Goal: Information Seeking & Learning: Learn about a topic

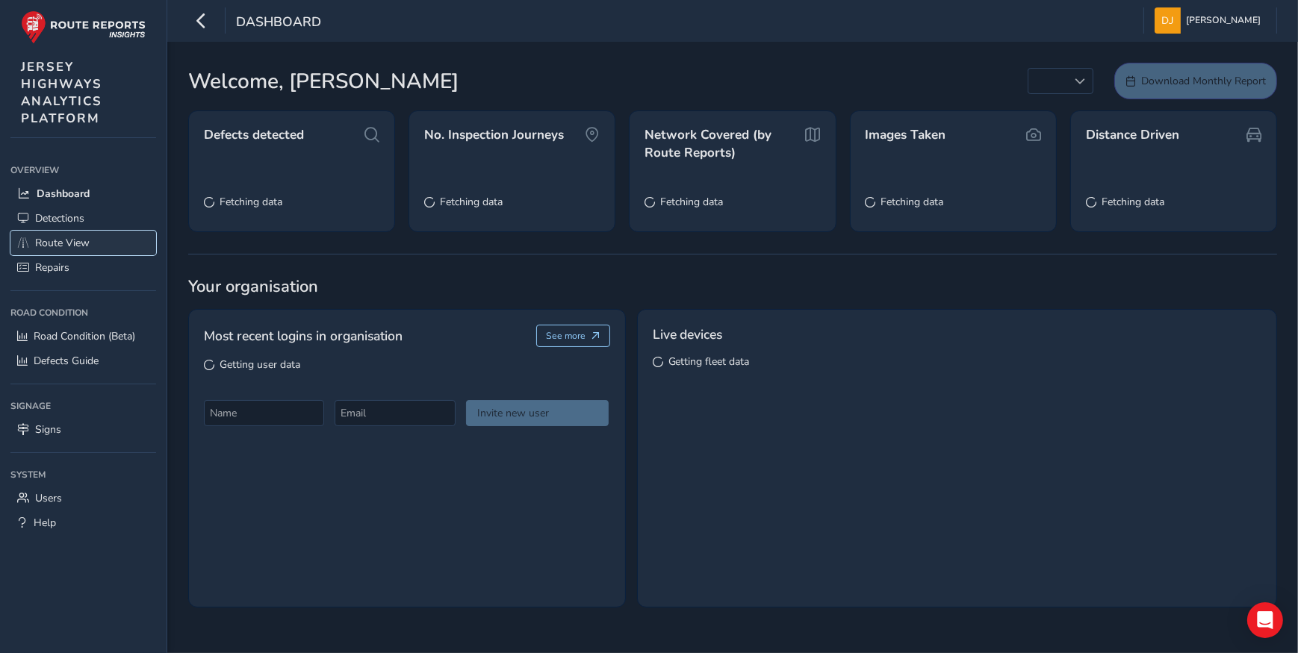
click at [59, 240] on span "Route View" at bounding box center [62, 243] width 55 height 14
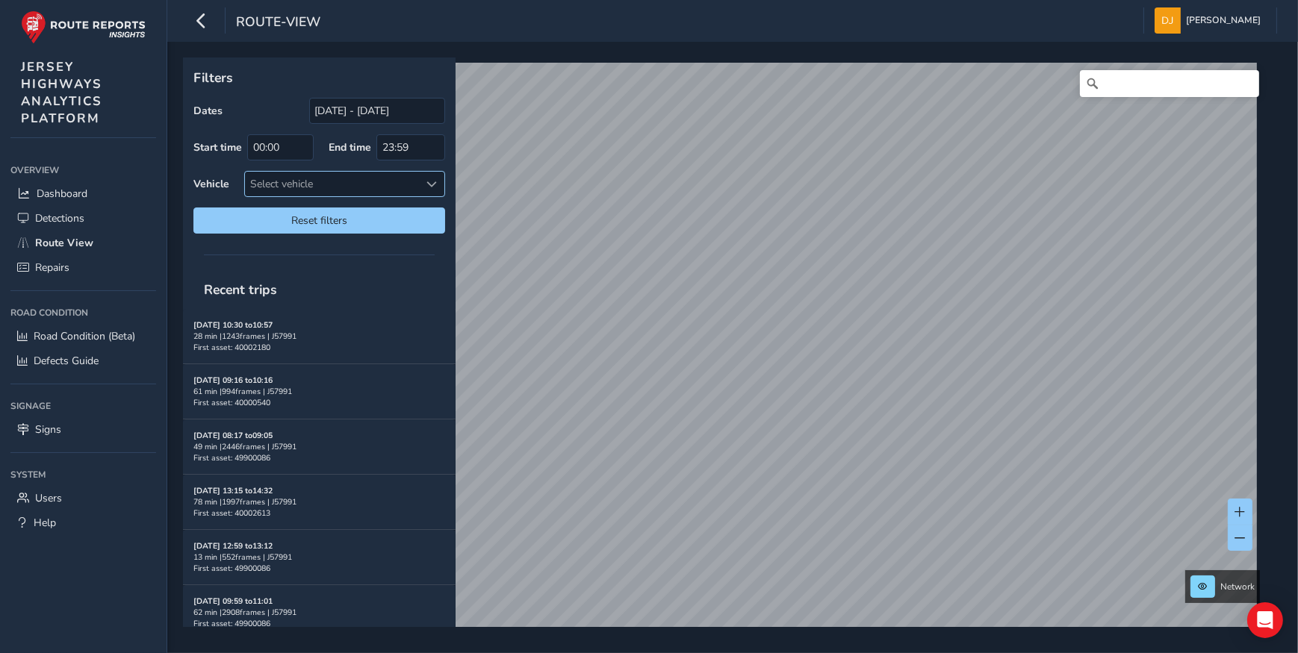
click at [292, 194] on div "Filters Dates [DATE] - [DATE] Start time 00:00 End time 23:59 Vehicle Select ve…" at bounding box center [727, 342] width 1089 height 570
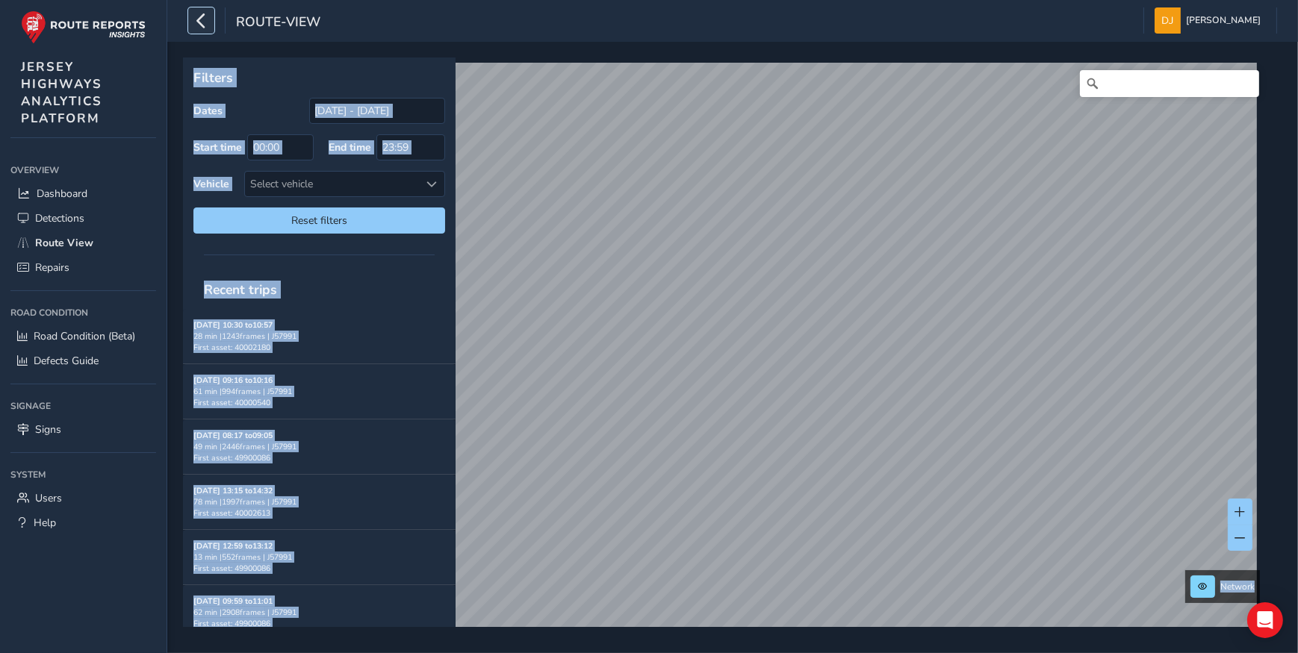
click at [202, 29] on icon "button" at bounding box center [201, 20] width 16 height 26
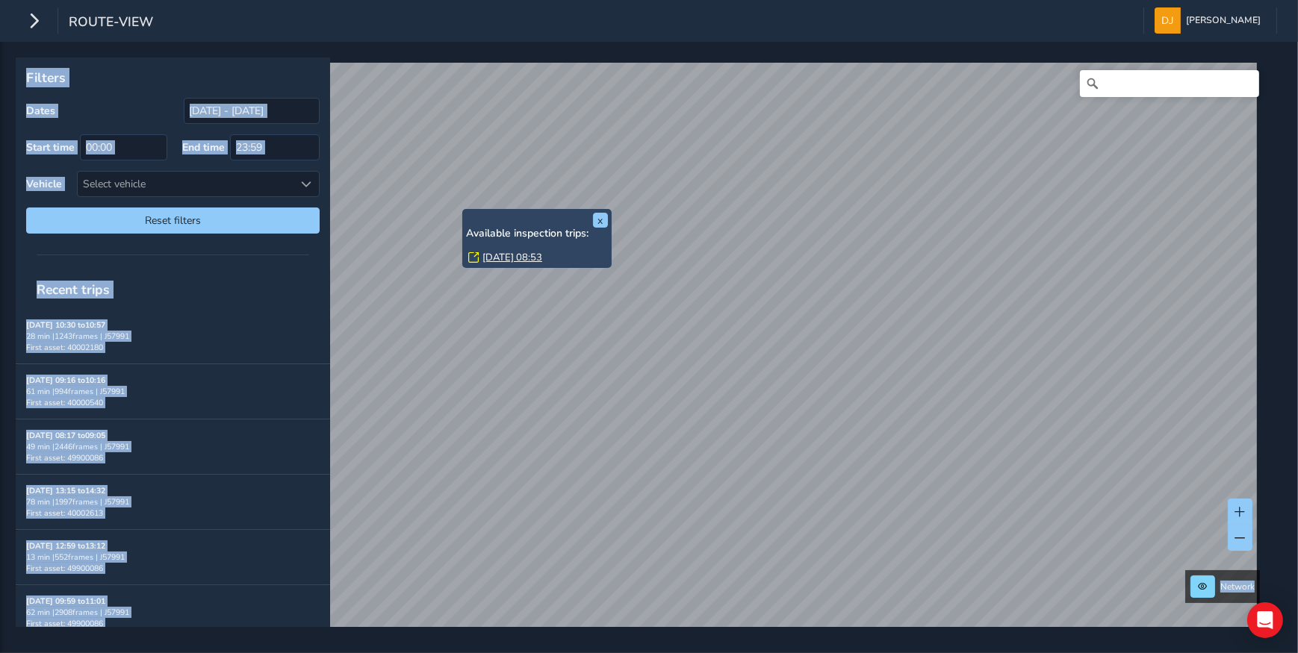
click at [481, 216] on div "x Available inspection trips: [GEOGRAPHIC_DATA][DATE] 08:53" at bounding box center [537, 239] width 142 height 52
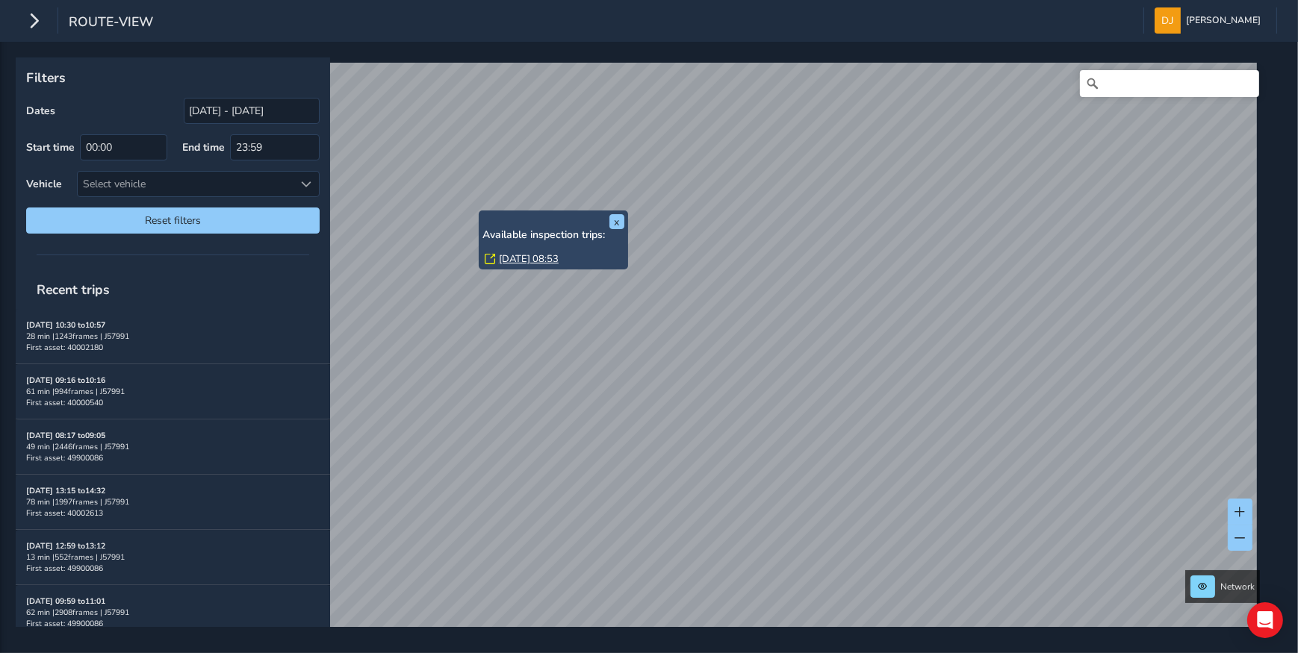
click at [513, 254] on link "[DATE] 08:53" at bounding box center [529, 258] width 60 height 13
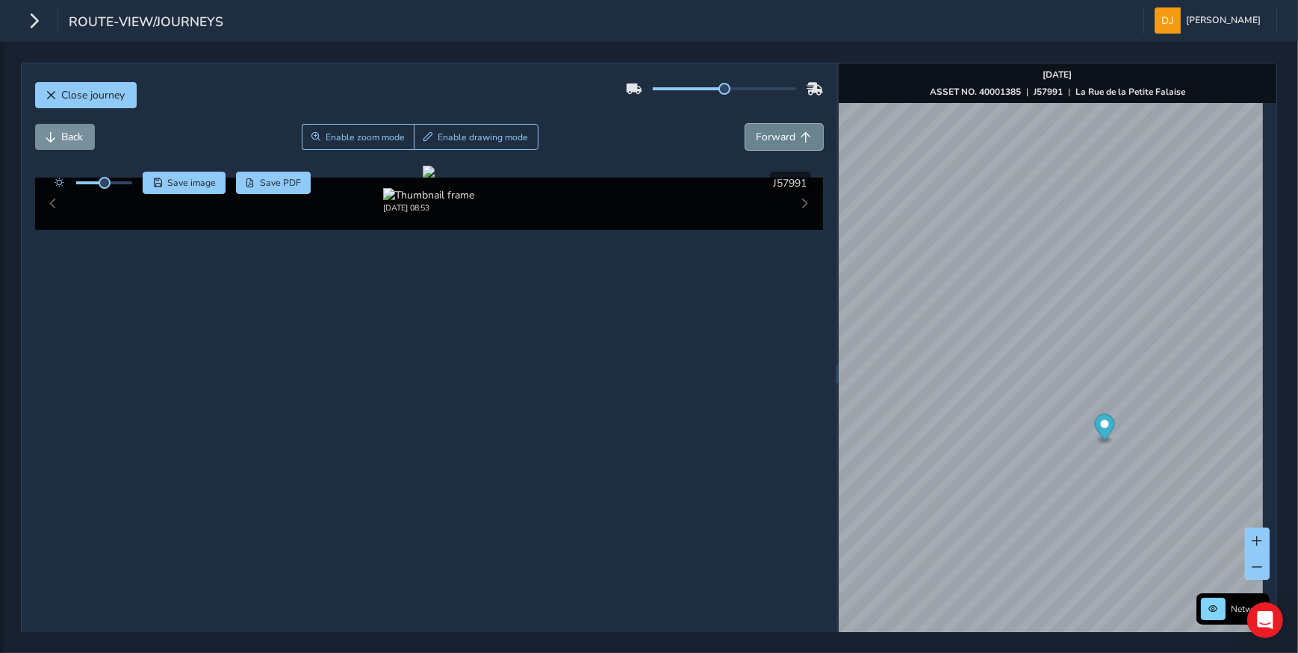
click at [791, 138] on button "Forward" at bounding box center [784, 137] width 78 height 26
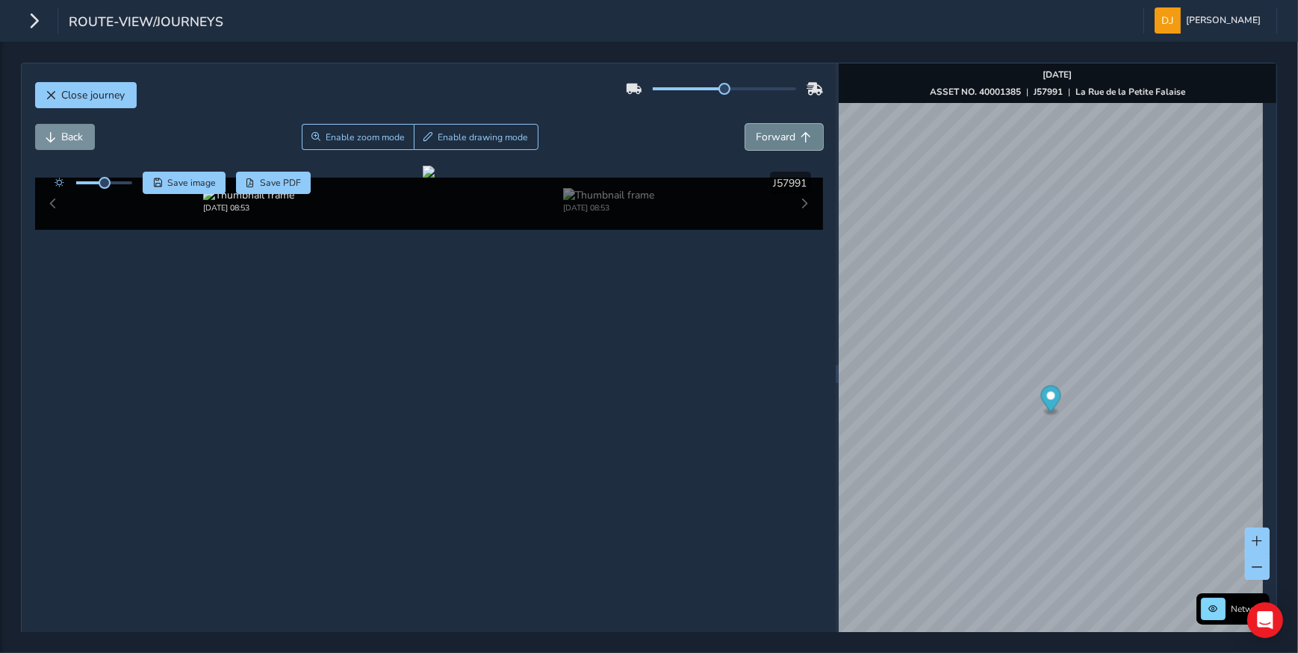
click at [791, 138] on button "Forward" at bounding box center [784, 137] width 78 height 26
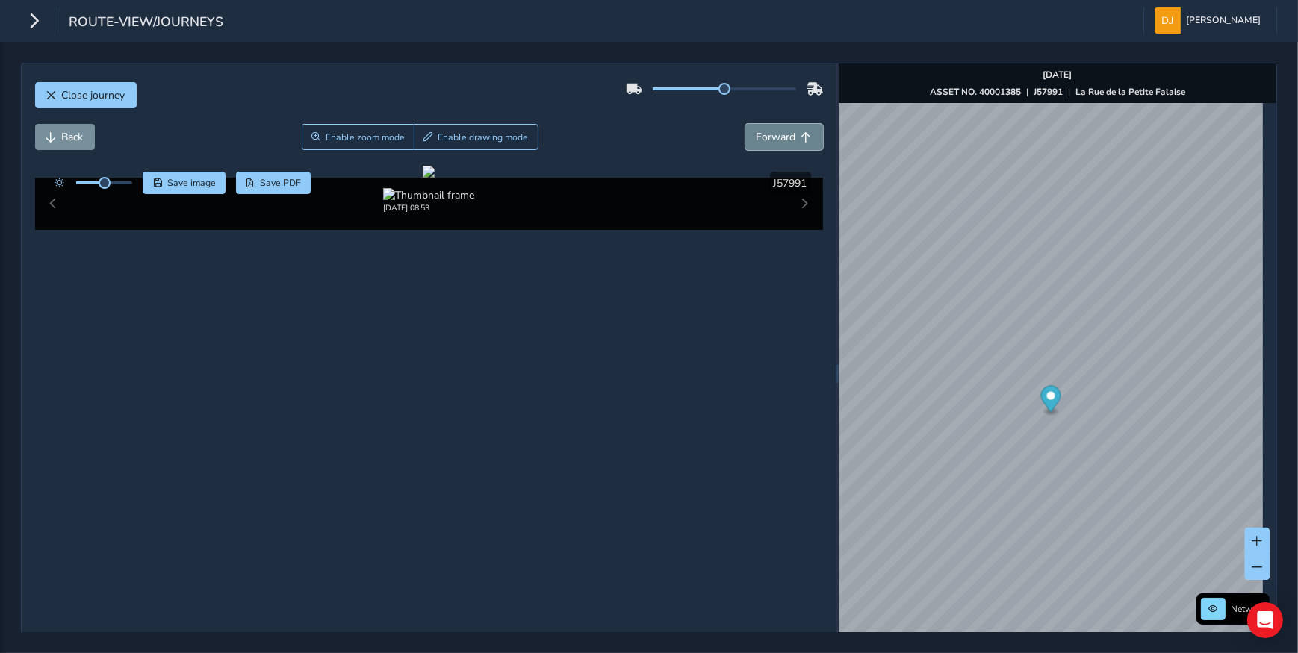
click at [784, 139] on span "Forward" at bounding box center [776, 137] width 40 height 14
click at [57, 131] on button "Back" at bounding box center [65, 137] width 60 height 26
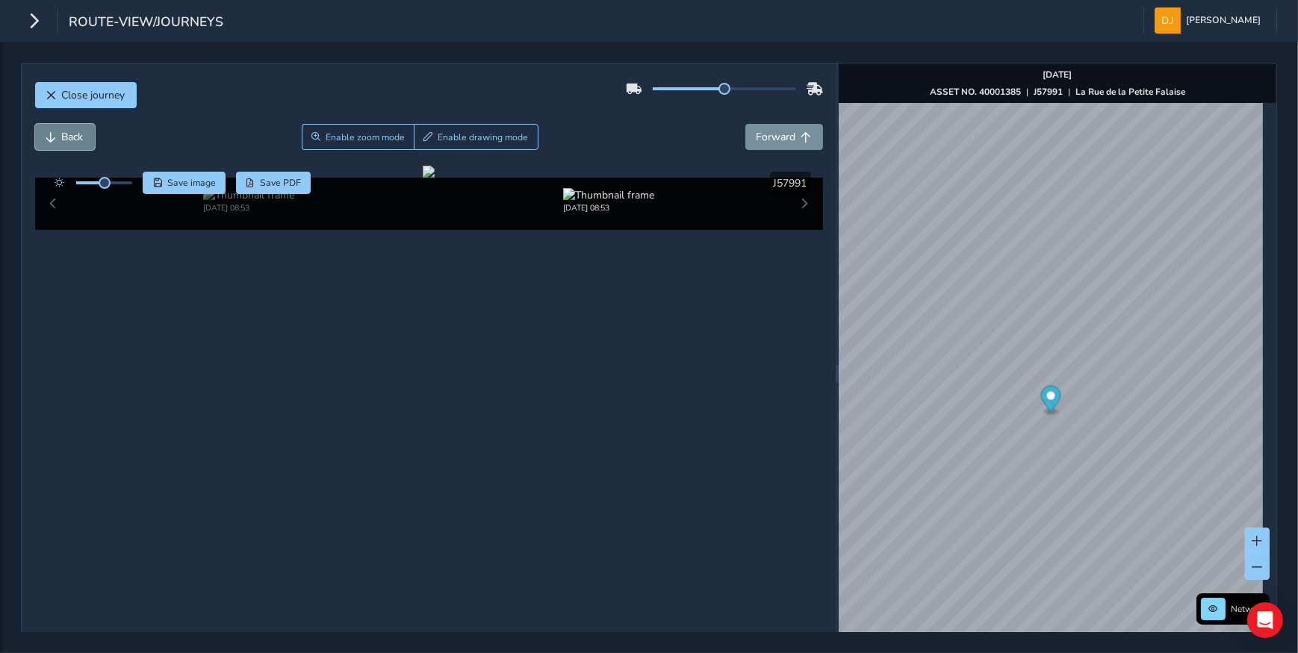
click at [57, 131] on button "Back" at bounding box center [65, 137] width 60 height 26
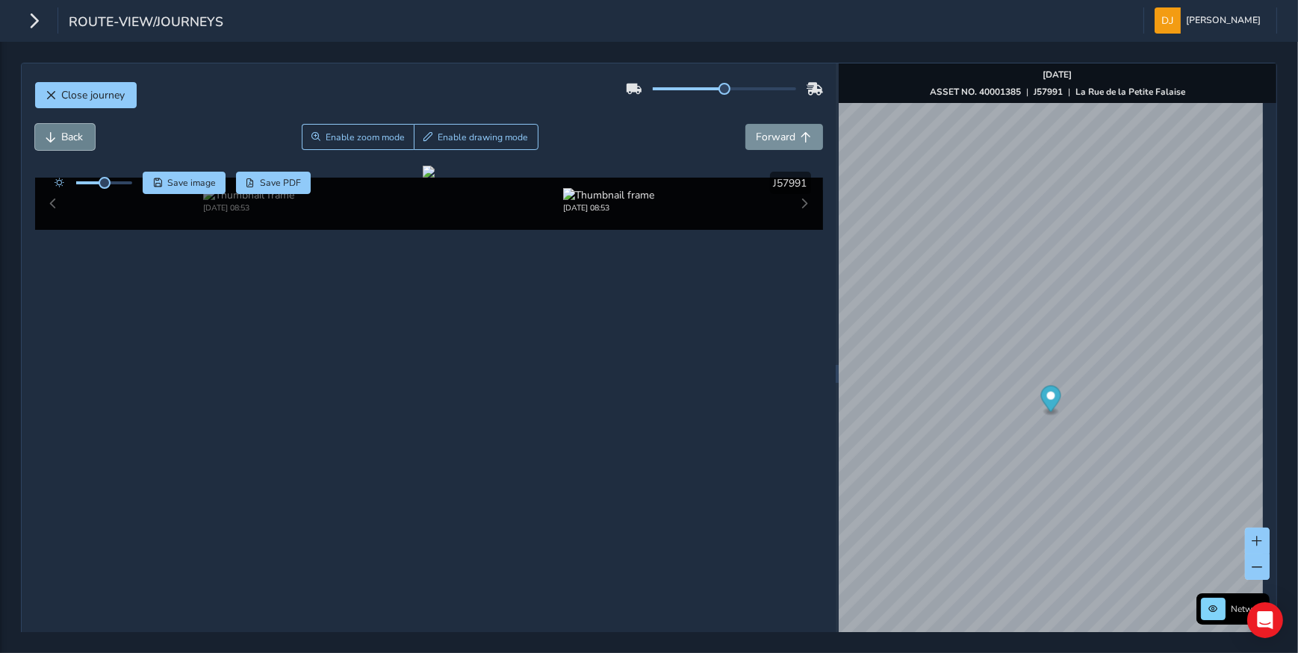
click at [57, 132] on button "Back" at bounding box center [65, 137] width 60 height 26
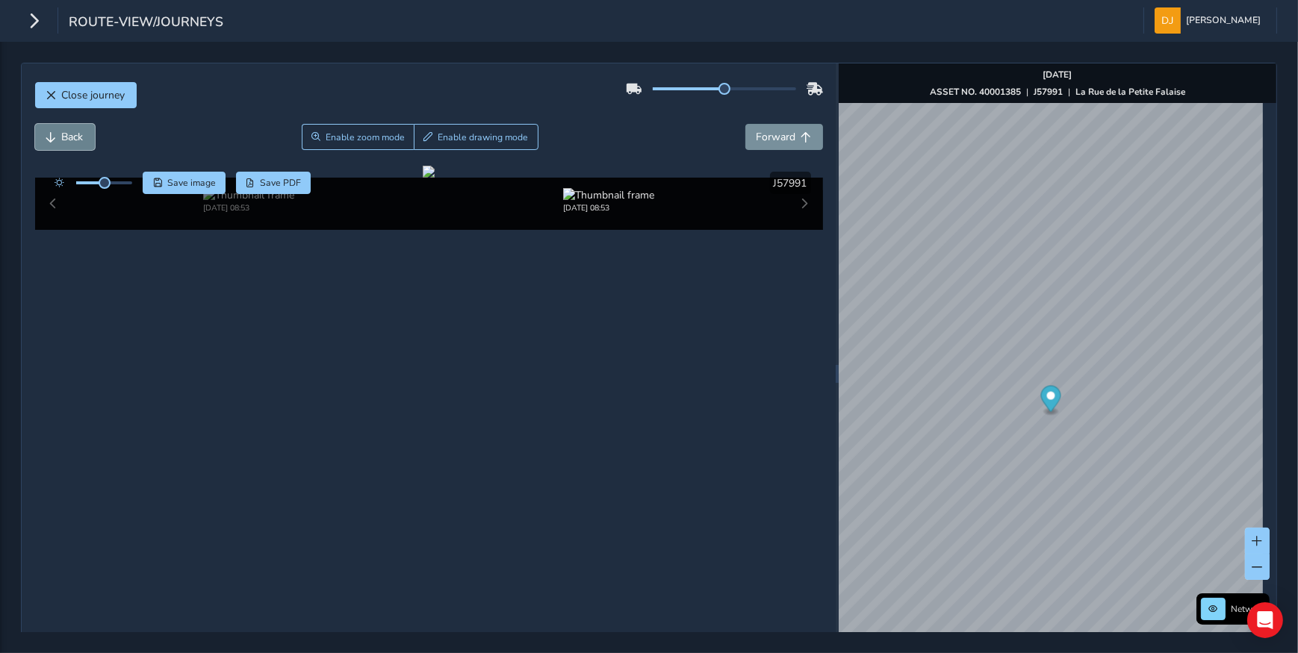
click at [57, 132] on button "Back" at bounding box center [65, 137] width 60 height 26
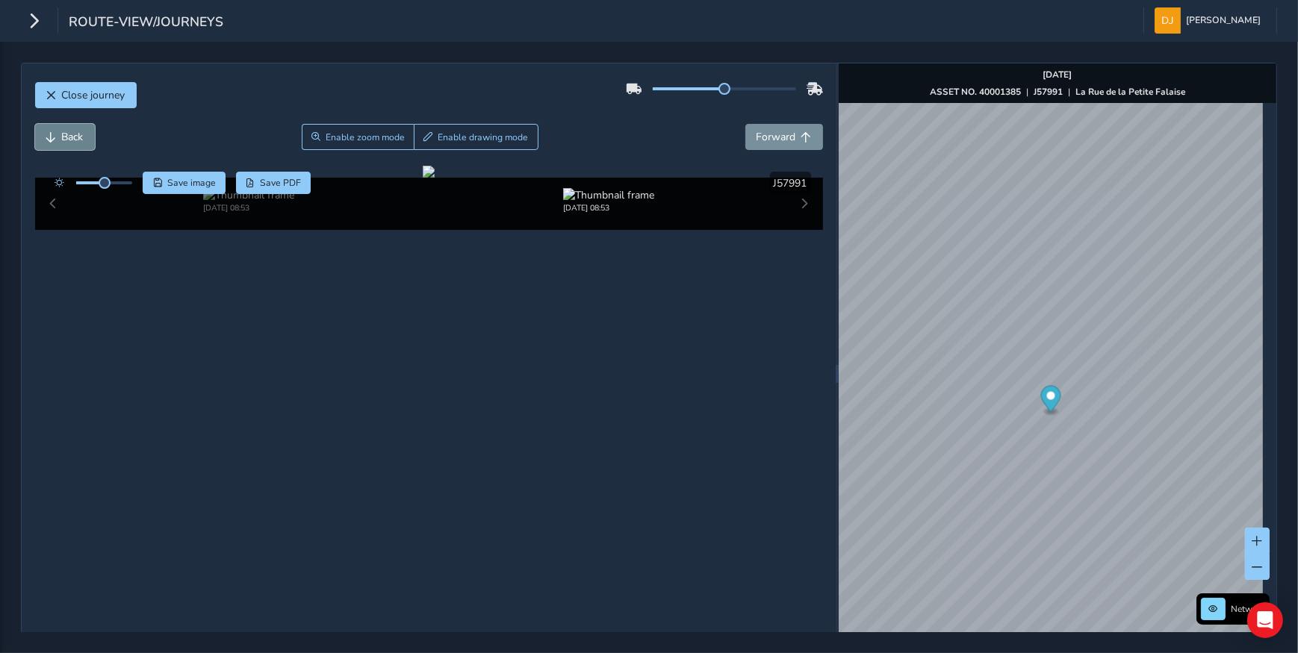
click at [57, 132] on button "Back" at bounding box center [65, 137] width 60 height 26
click at [58, 132] on button "Back" at bounding box center [65, 137] width 60 height 26
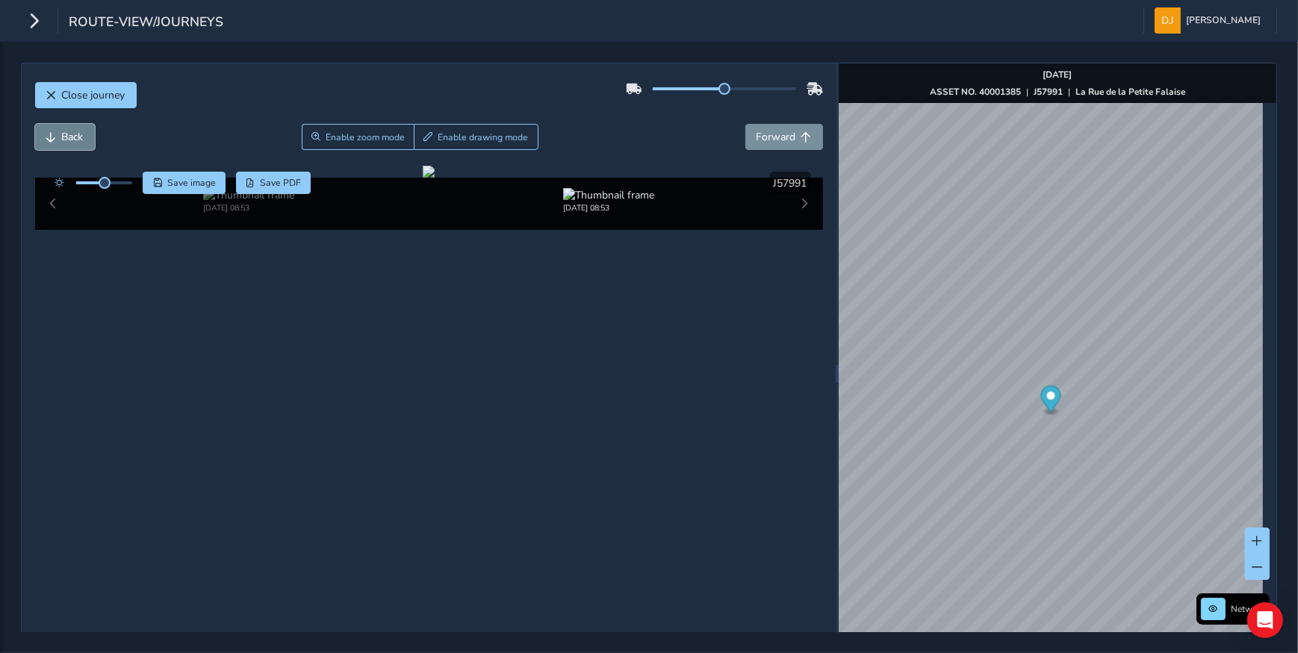
click at [58, 132] on button "Back" at bounding box center [65, 137] width 60 height 26
click at [765, 134] on span "Forward" at bounding box center [776, 137] width 40 height 14
click at [423, 178] on div at bounding box center [429, 172] width 12 height 12
